Goal: Information Seeking & Learning: Learn about a topic

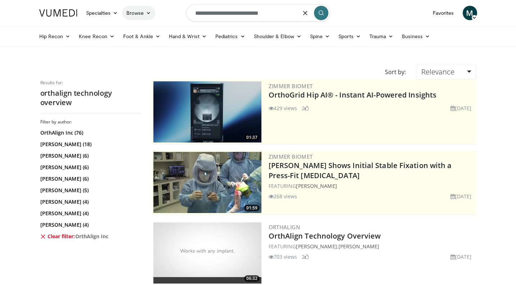
drag, startPoint x: 277, startPoint y: 13, endPoint x: 128, endPoint y: 8, distance: 149.2
click at [128, 8] on nav "Specialties Adult & Family Medicine Allergy, Asthma, Immunology Anesthesiology …" at bounding box center [258, 13] width 446 height 26
type input "****"
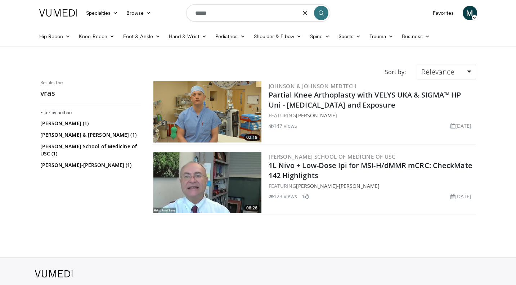
drag, startPoint x: 224, startPoint y: 14, endPoint x: 193, endPoint y: 15, distance: 31.4
click at [193, 15] on input "****" at bounding box center [258, 12] width 144 height 17
type input "**********"
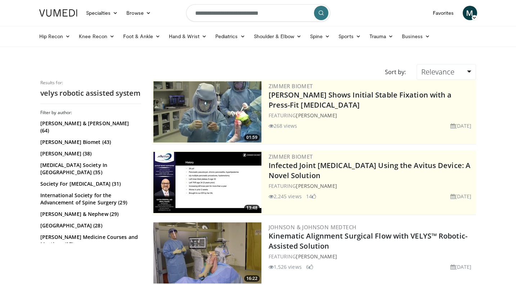
click at [263, 14] on input "**********" at bounding box center [258, 12] width 144 height 17
type input "**********"
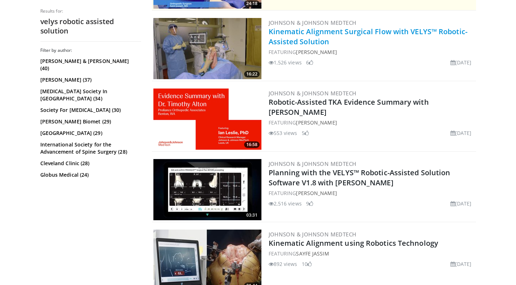
scroll to position [205, 0]
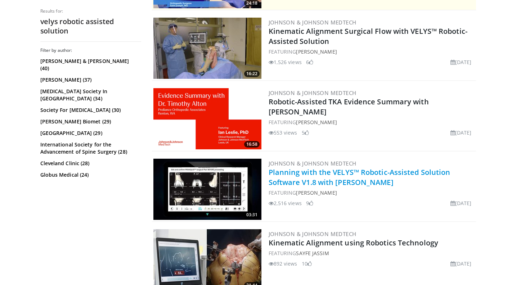
click at [316, 180] on link "Planning with the VELYS™ Robotic-Assisted Solution Software V1.8 with [PERSON_N…" at bounding box center [360, 177] width 182 height 20
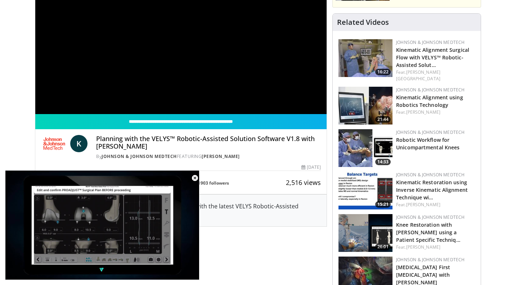
scroll to position [108, 0]
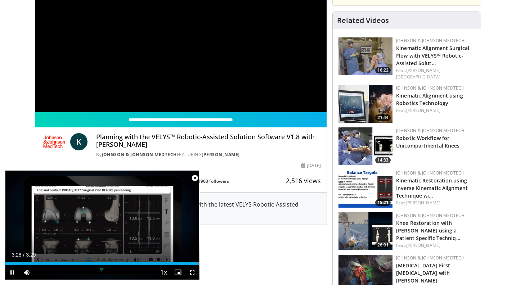
click at [195, 178] on span "Video Player" at bounding box center [195, 178] width 14 height 14
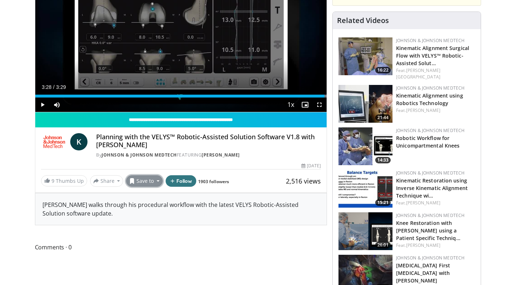
click at [156, 181] on button "Save to" at bounding box center [144, 181] width 37 height 12
click at [157, 195] on span "Add to Favorites" at bounding box center [157, 197] width 44 height 8
click at [157, 181] on button "Save to" at bounding box center [144, 181] width 37 height 12
click at [229, 197] on div "Dr. Chakour walks through his procedural workflow with the latest VELYS Robotic…" at bounding box center [181, 209] width 292 height 32
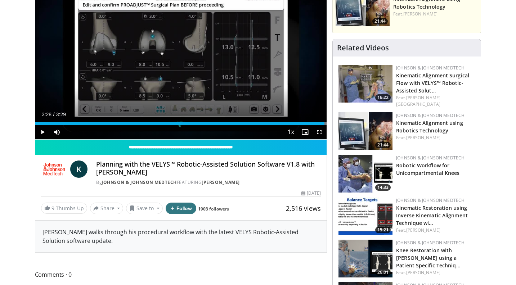
scroll to position [0, 0]
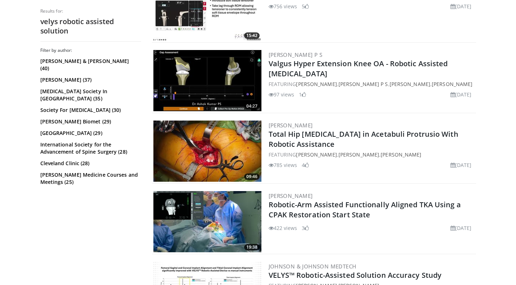
scroll to position [1020, 0]
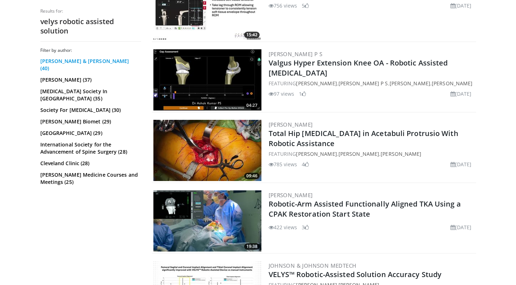
click at [92, 59] on link "Johnson & Johnson (40)" at bounding box center [89, 65] width 99 height 14
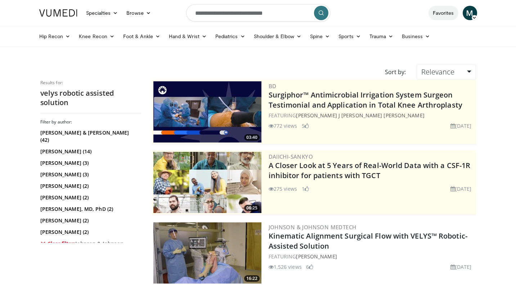
click at [435, 14] on link "Favorites" at bounding box center [443, 13] width 30 height 14
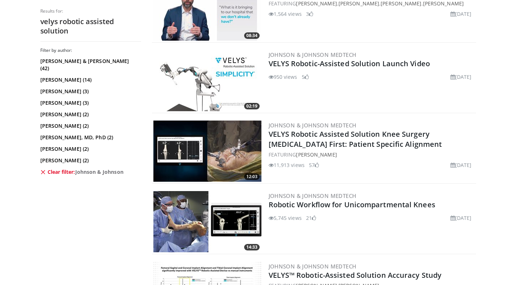
scroll to position [526, 0]
click at [208, 138] on img at bounding box center [207, 150] width 108 height 61
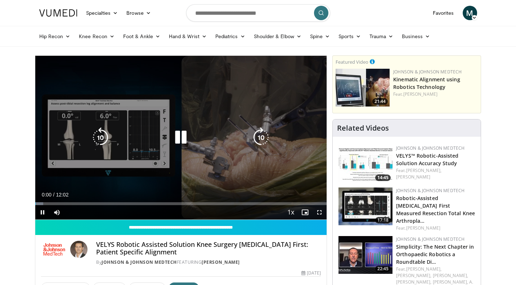
click at [183, 137] on icon "Video Player" at bounding box center [181, 137] width 20 height 20
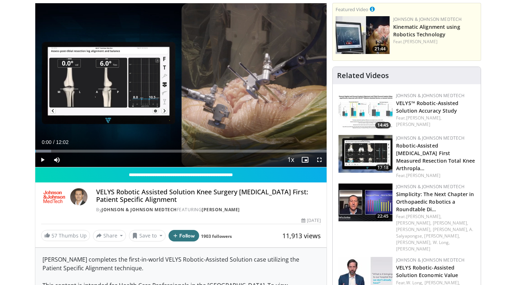
scroll to position [53, 0]
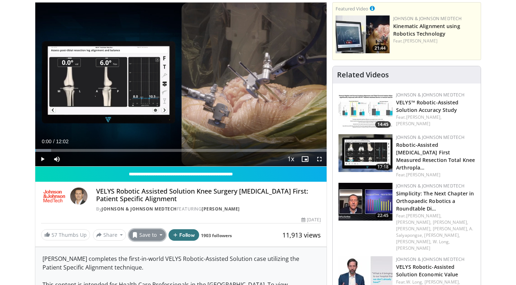
click at [152, 233] on button "Save to" at bounding box center [147, 235] width 37 height 12
click at [148, 252] on span "Add to Favorites" at bounding box center [160, 251] width 44 height 8
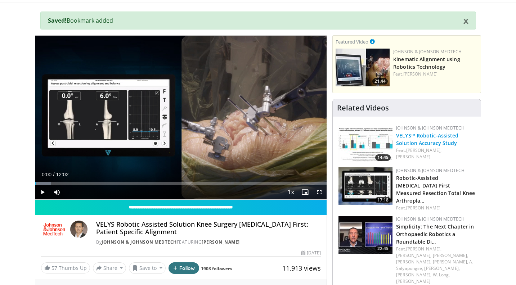
scroll to position [0, 0]
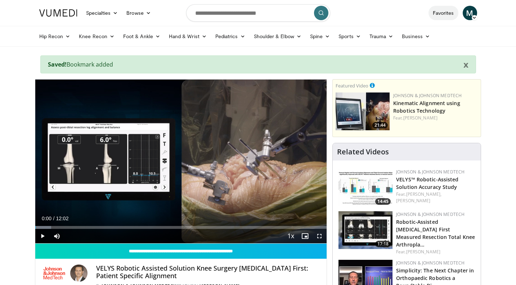
click at [439, 11] on link "Favorites" at bounding box center [443, 13] width 30 height 14
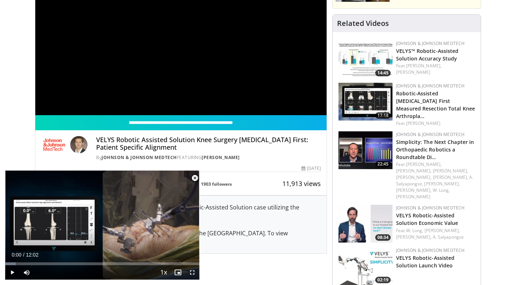
scroll to position [105, 0]
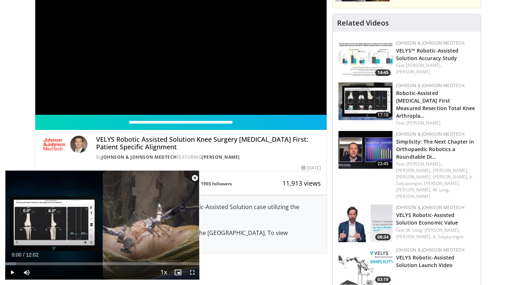
click at [193, 177] on span "Video Player" at bounding box center [195, 178] width 14 height 14
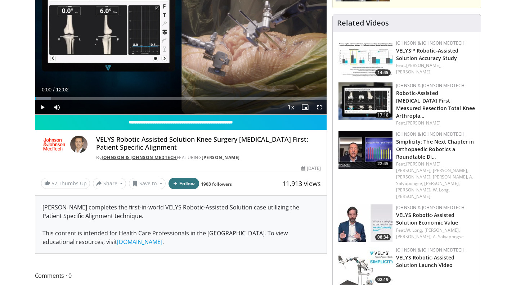
click at [153, 156] on link "Johnson & Johnson MedTech" at bounding box center [139, 157] width 75 height 6
click at [220, 159] on link "[PERSON_NAME]" at bounding box center [221, 157] width 38 height 6
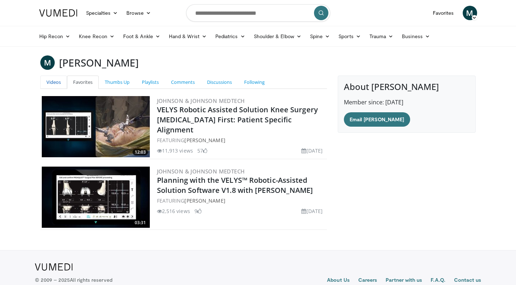
click at [54, 79] on link "Videos" at bounding box center [53, 82] width 27 height 13
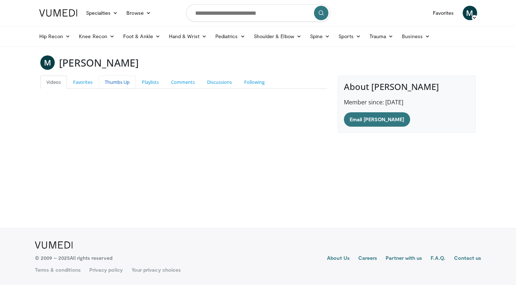
click at [122, 79] on link "Thumbs Up" at bounding box center [117, 82] width 37 height 13
click at [151, 81] on link "Playlists" at bounding box center [150, 82] width 29 height 13
click at [184, 84] on link "Comments" at bounding box center [183, 82] width 36 height 13
click at [218, 83] on link "Discussions" at bounding box center [219, 82] width 37 height 13
click at [261, 78] on link "Following" at bounding box center [254, 82] width 33 height 13
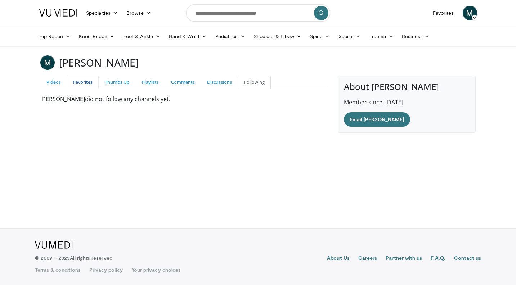
click at [84, 80] on link "Favorites" at bounding box center [83, 82] width 32 height 13
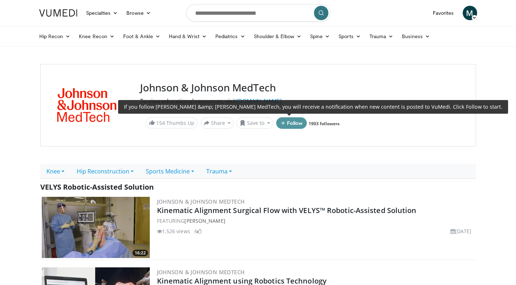
click at [296, 123] on button "Follow" at bounding box center [291, 123] width 31 height 12
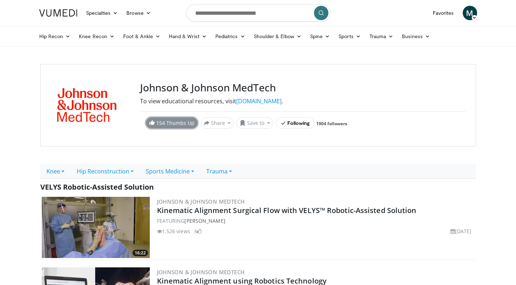
click at [159, 124] on span "154" at bounding box center [160, 123] width 9 height 7
